Goal: Information Seeking & Learning: Learn about a topic

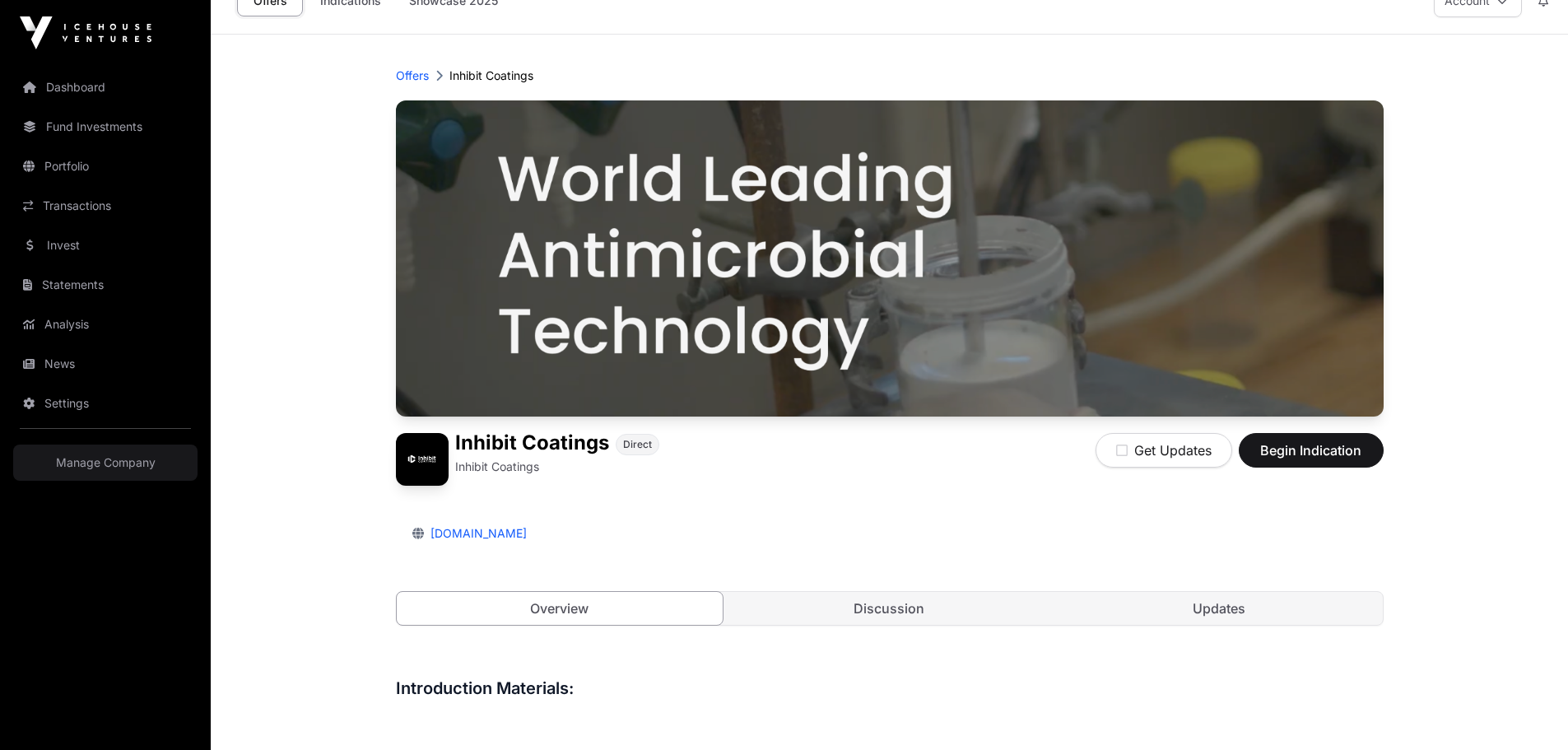
scroll to position [330, 0]
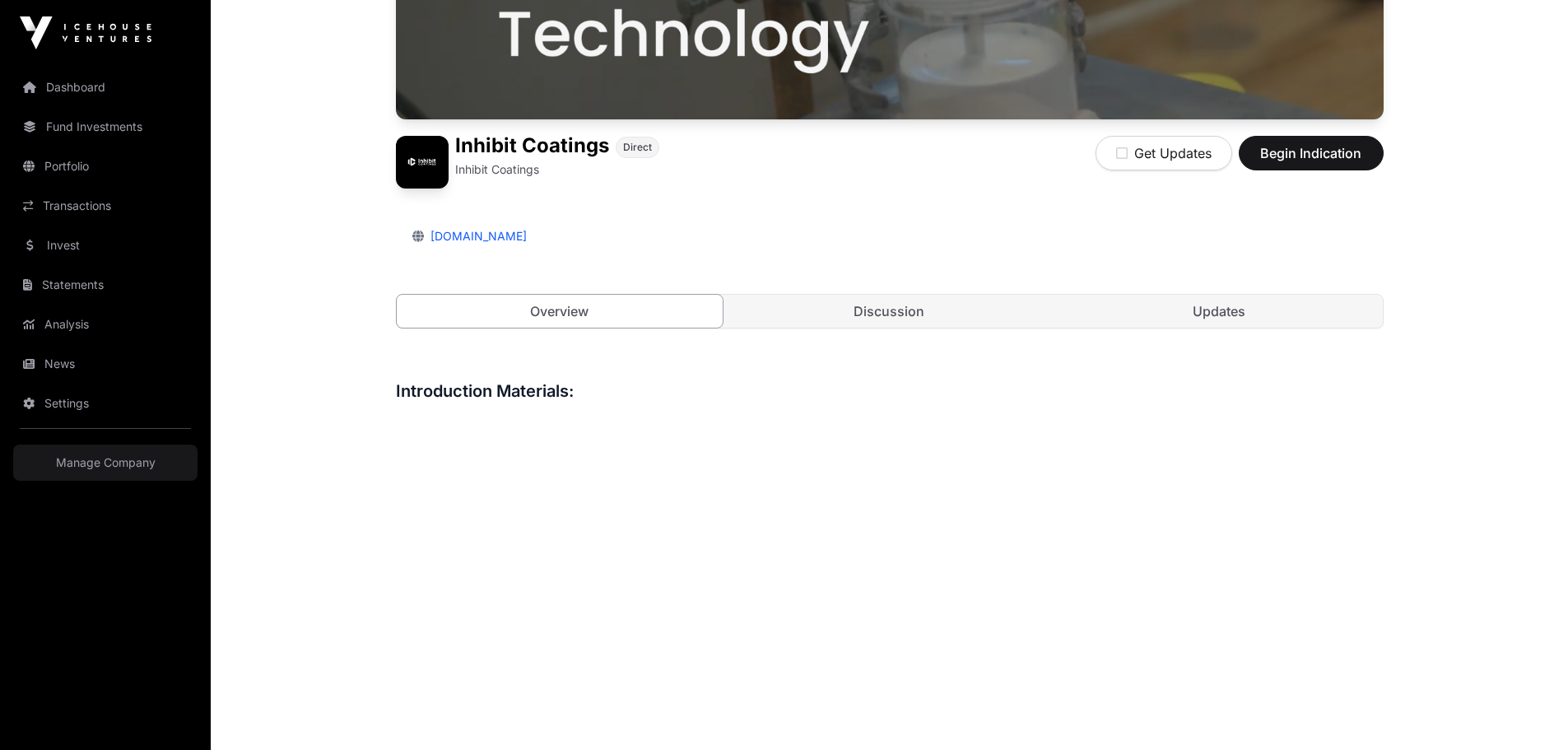
click at [855, 314] on link "Discussion" at bounding box center [890, 310] width 327 height 33
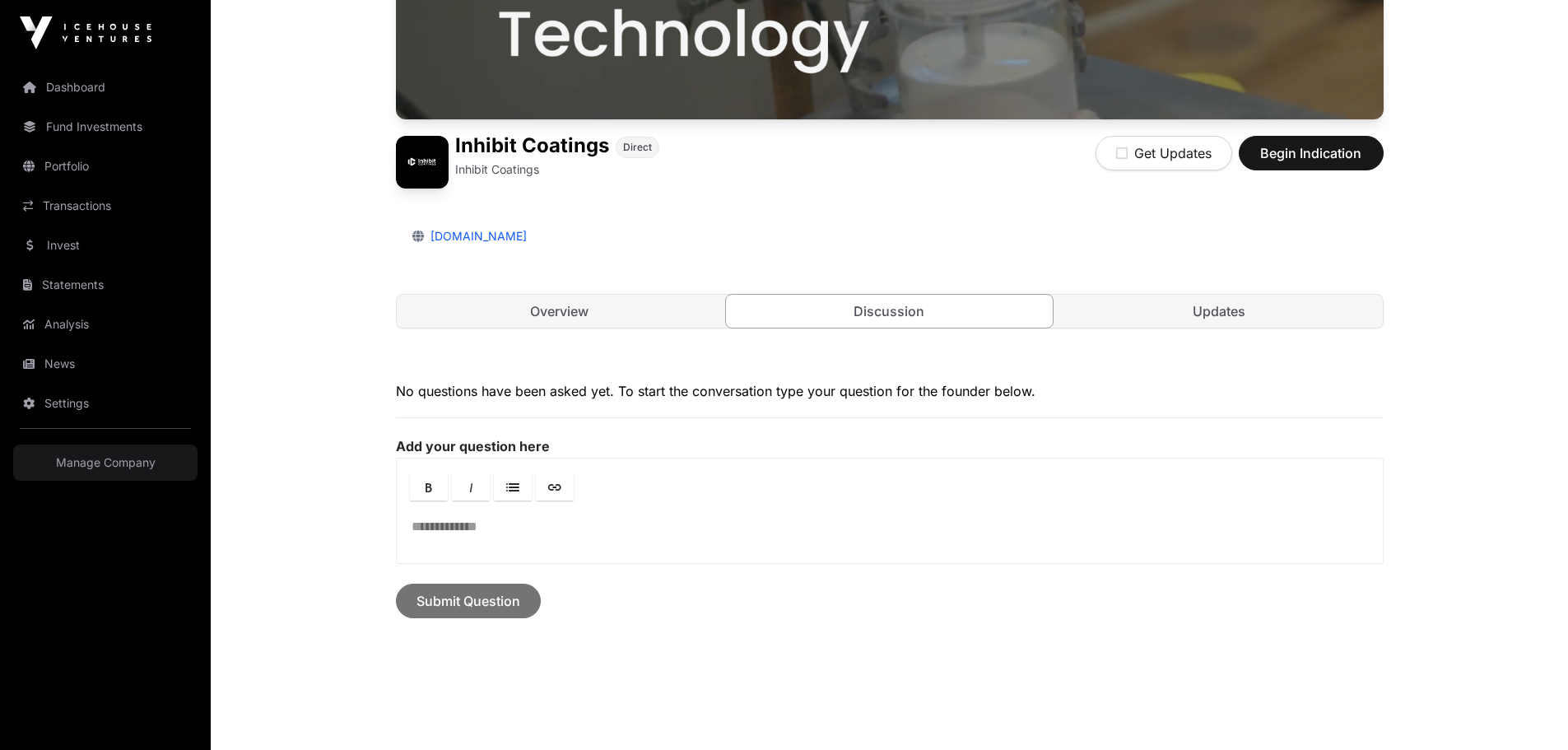
click at [1243, 311] on link "Updates" at bounding box center [1219, 310] width 327 height 33
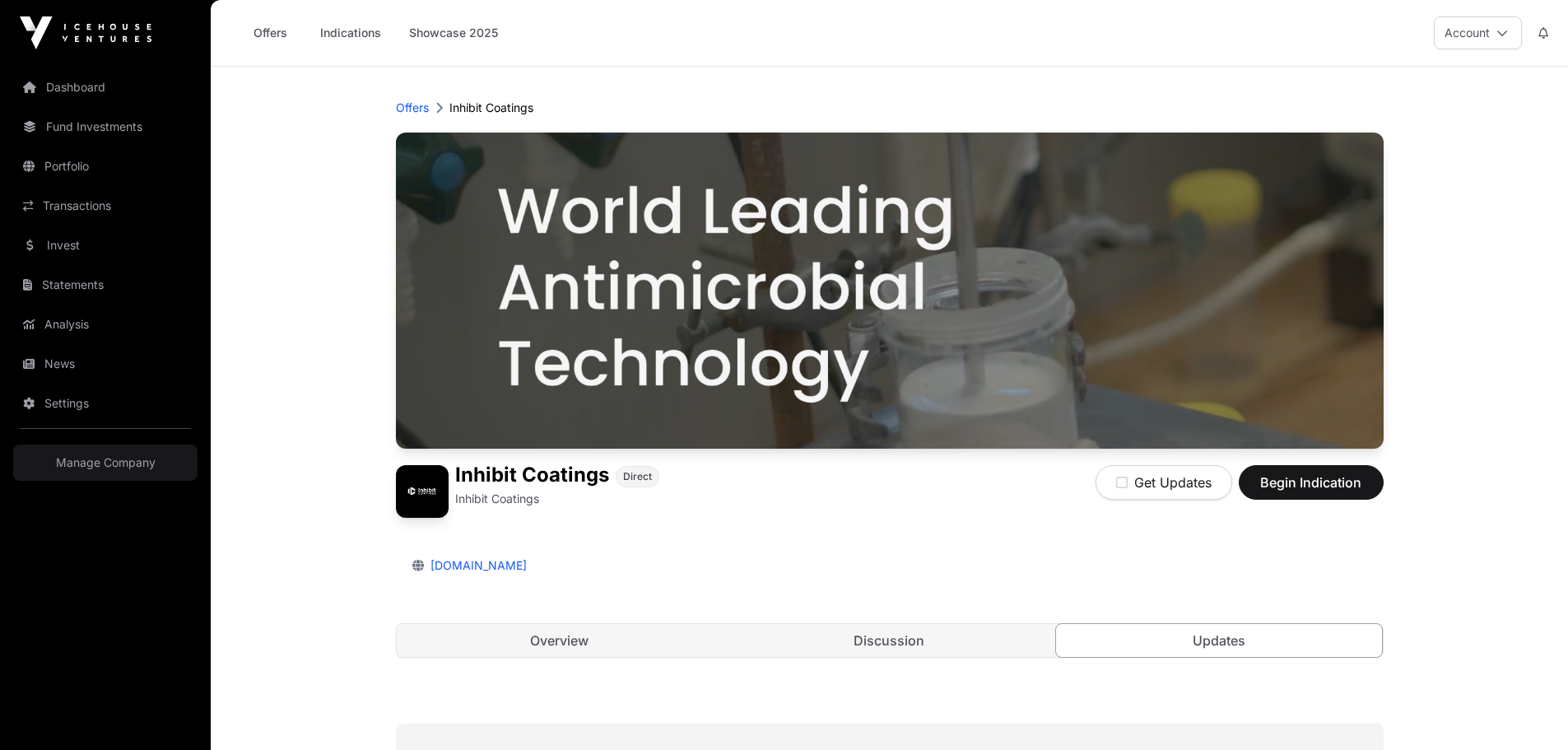
click at [411, 106] on p "Offers" at bounding box center [411, 108] width 33 height 17
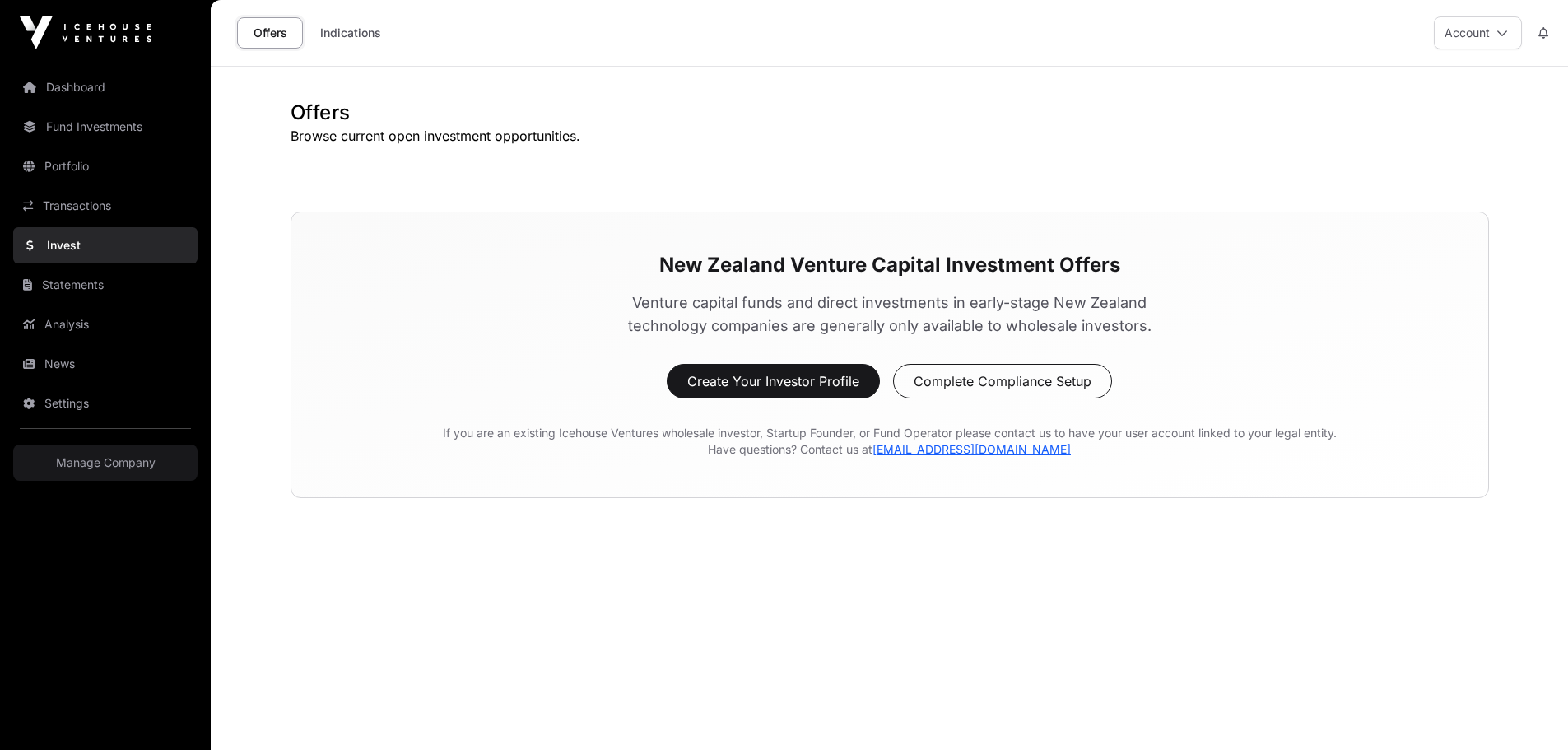
click at [275, 38] on link "Offers" at bounding box center [270, 33] width 66 height 31
click at [368, 41] on link "Indications" at bounding box center [350, 33] width 83 height 31
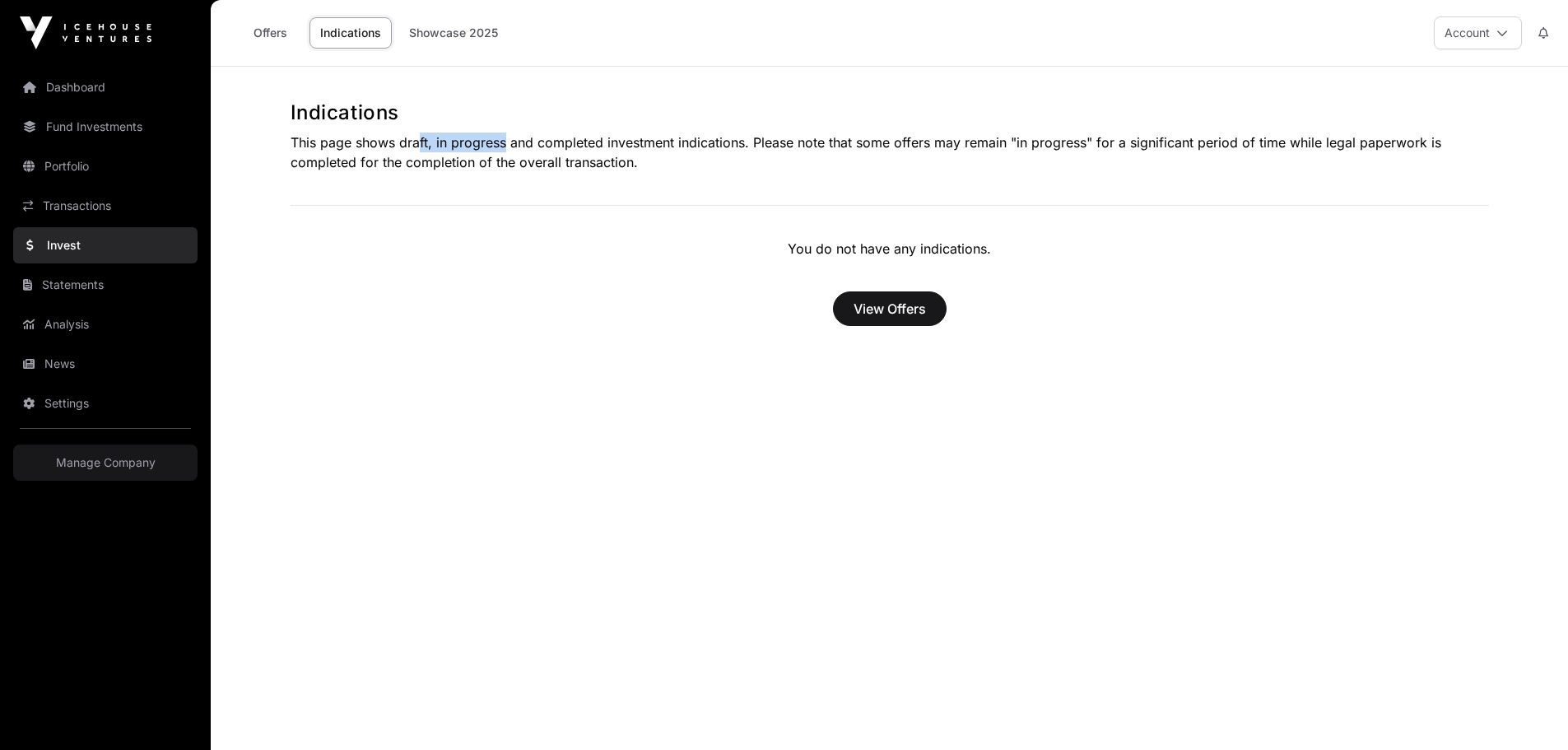
drag, startPoint x: 425, startPoint y: 145, endPoint x: 507, endPoint y: 143, distance: 82.0
click at [502, 143] on p "This page shows draft, in progress and completed investment indications. Please…" at bounding box center [890, 152] width 1198 height 39
click at [589, 159] on p "This page shows draft, in progress and completed investment indications. Please…" at bounding box center [890, 152] width 1198 height 39
click at [87, 100] on link "Dashboard" at bounding box center [105, 87] width 184 height 36
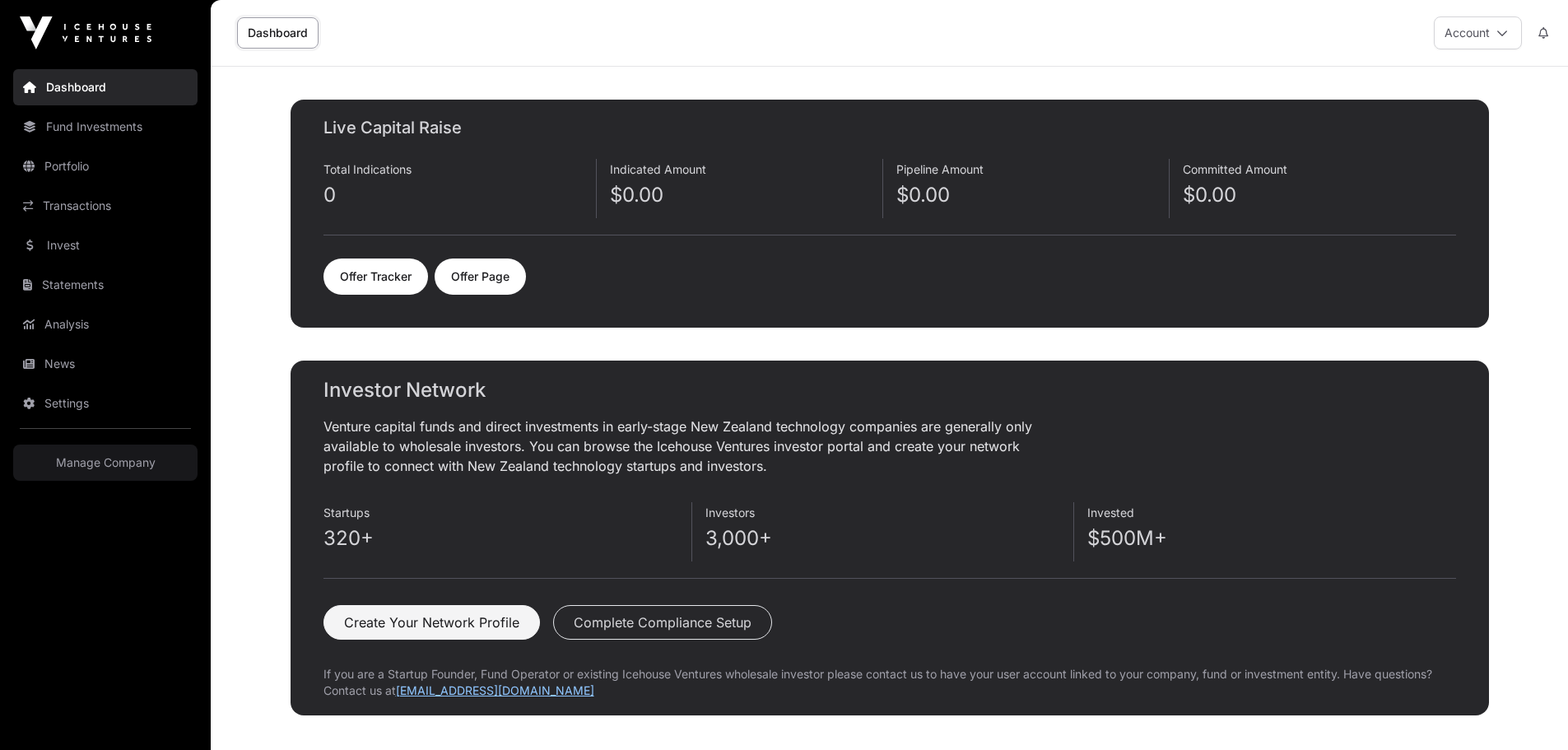
click at [488, 281] on link "Offer Page" at bounding box center [480, 276] width 91 height 36
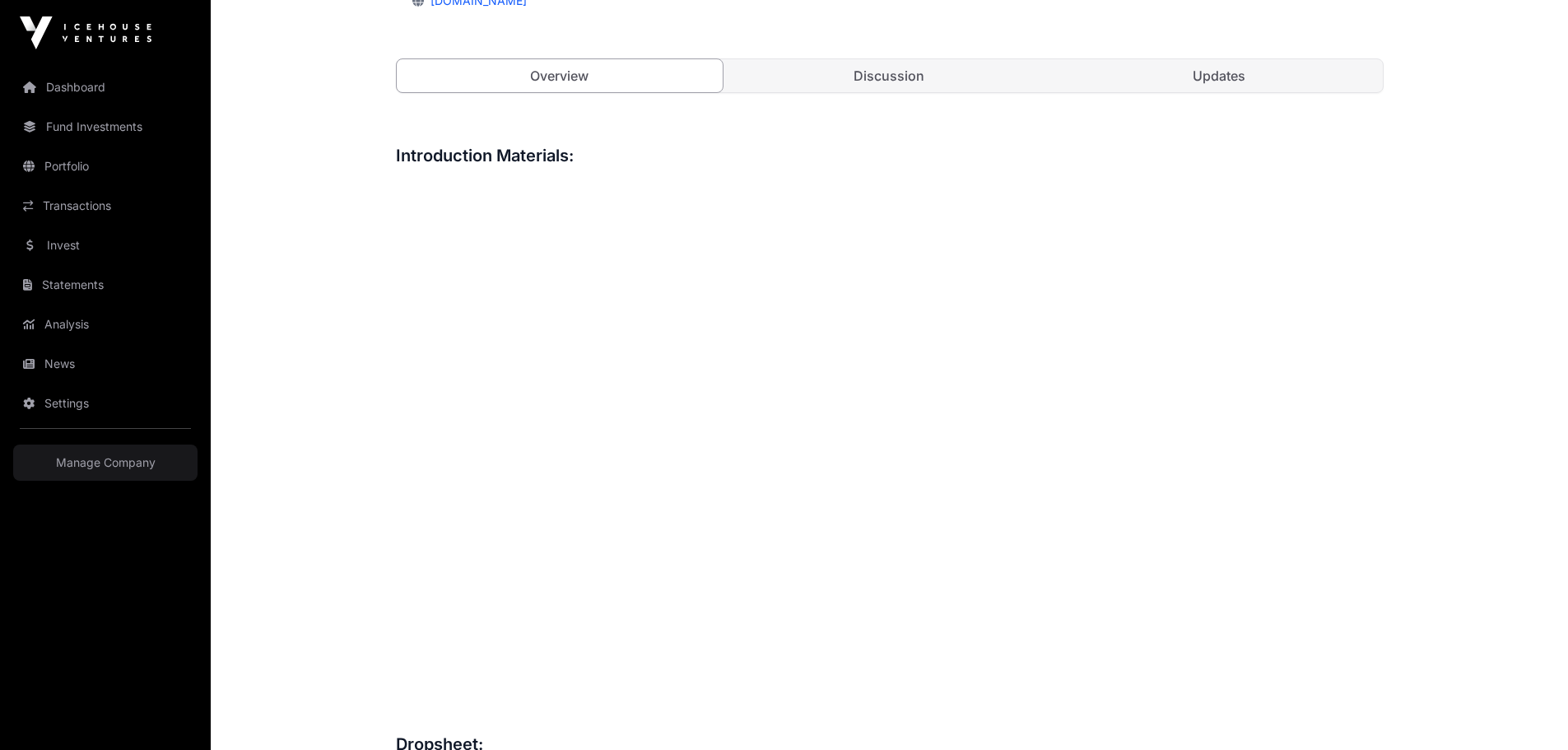
scroll to position [563, 0]
